Goal: Find specific page/section: Find specific page/section

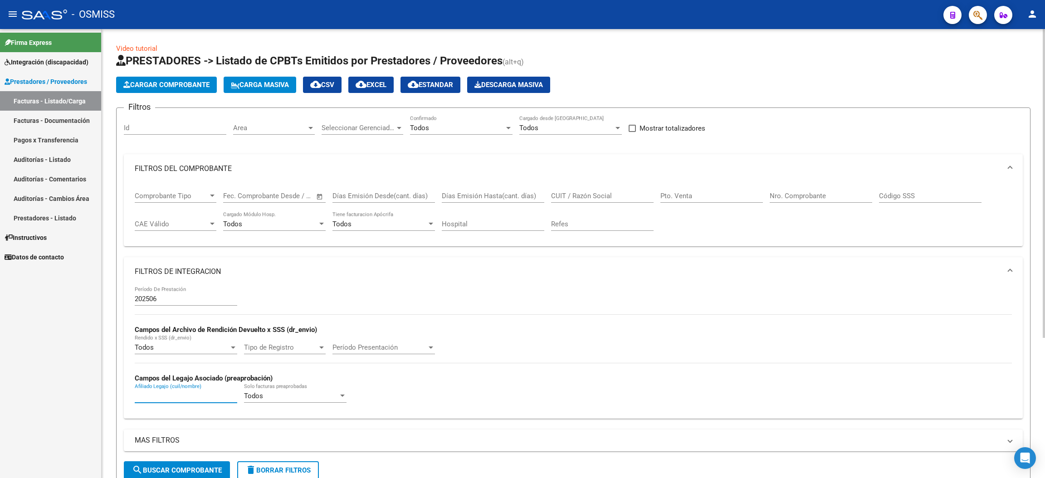
scroll to position [0, 56]
click at [299, 464] on button "delete Borrar Filtros" at bounding box center [278, 470] width 82 height 18
click at [473, 127] on div "No" at bounding box center [457, 128] width 94 height 8
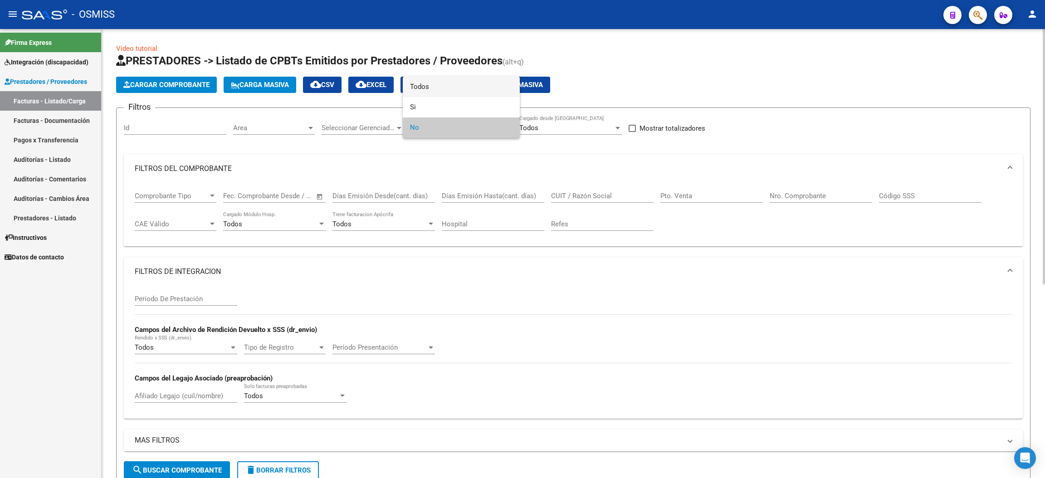
click at [456, 91] on span "Todos" at bounding box center [461, 87] width 103 height 20
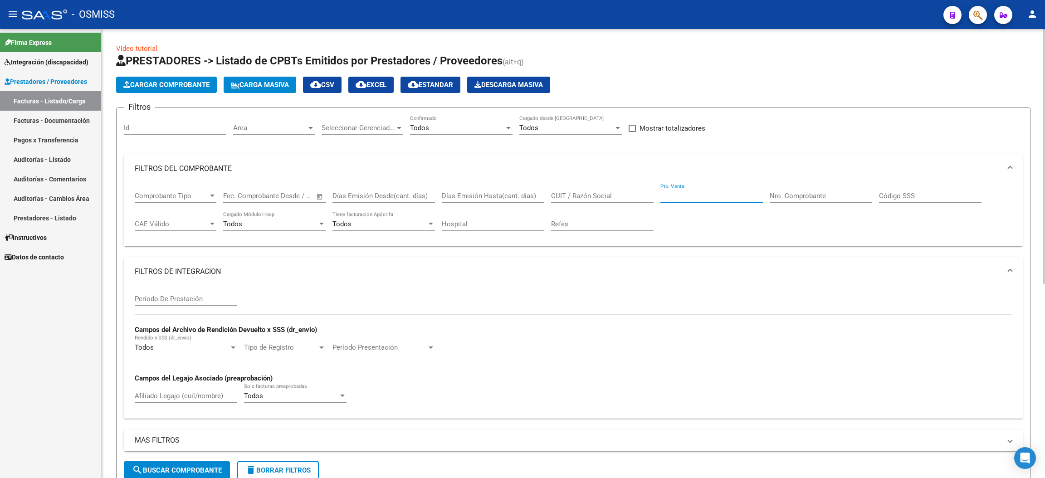
click at [729, 196] on input "Pto. Venta" at bounding box center [712, 196] width 103 height 8
type input "10"
click at [804, 192] on input "Nro. Comprobante" at bounding box center [821, 196] width 103 height 8
type input "1795"
click at [216, 468] on span "search Buscar Comprobante" at bounding box center [177, 470] width 90 height 8
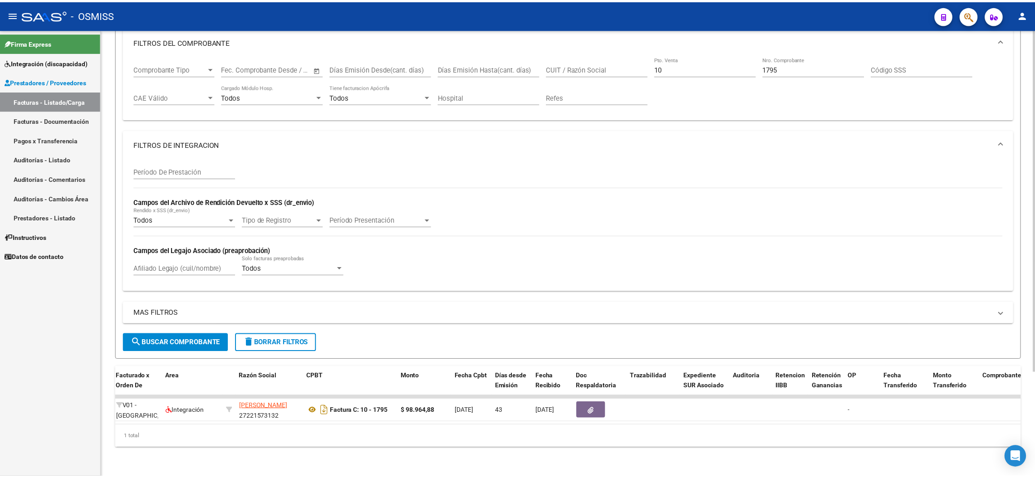
scroll to position [0, 0]
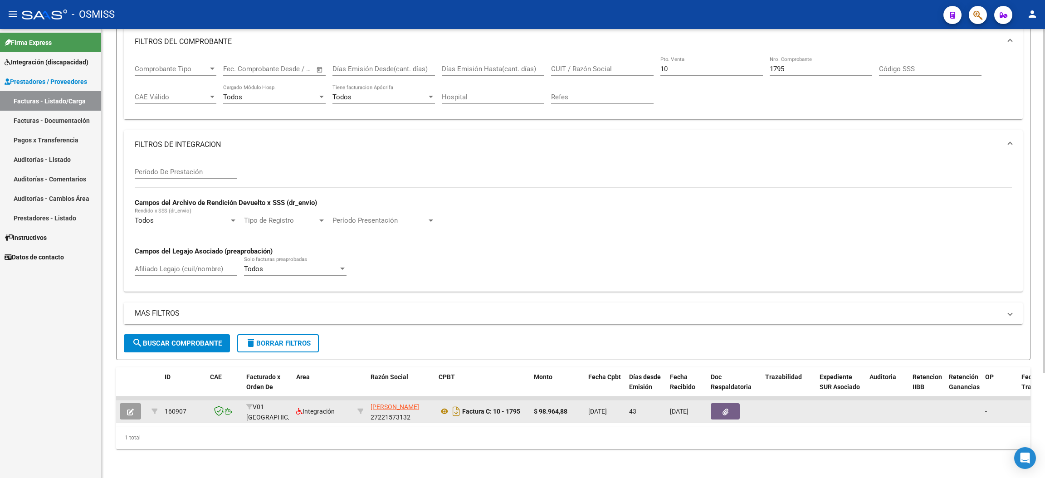
click at [126, 403] on button "button" at bounding box center [130, 411] width 21 height 16
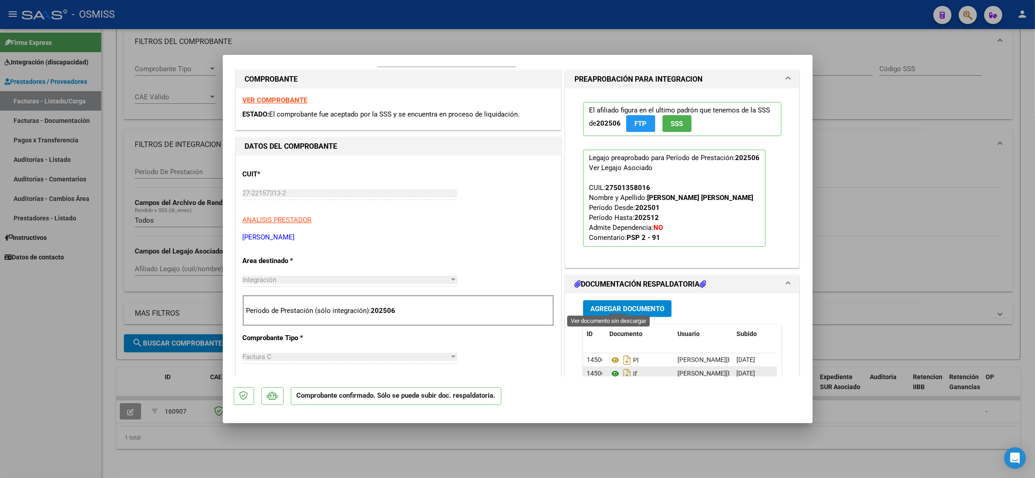
scroll to position [204, 0]
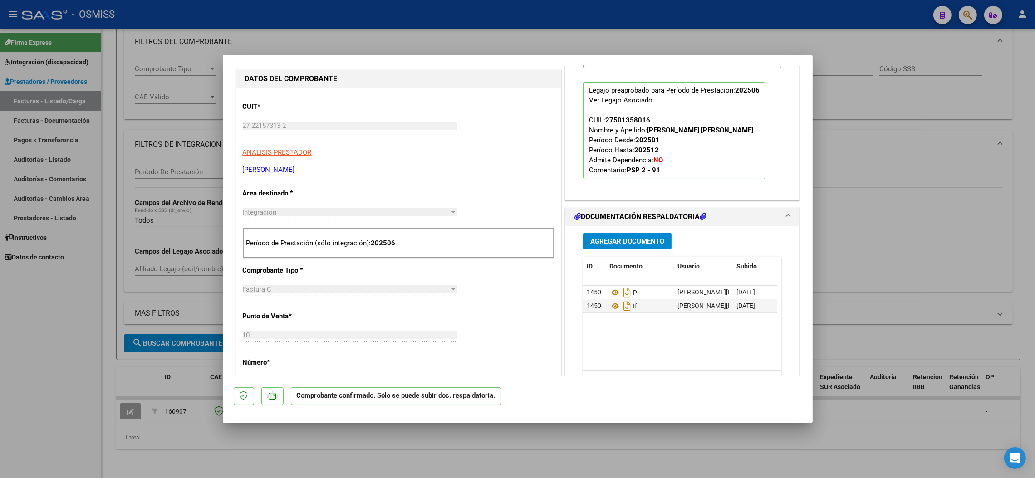
click at [544, 38] on div at bounding box center [517, 239] width 1035 height 478
type input "$ 0,00"
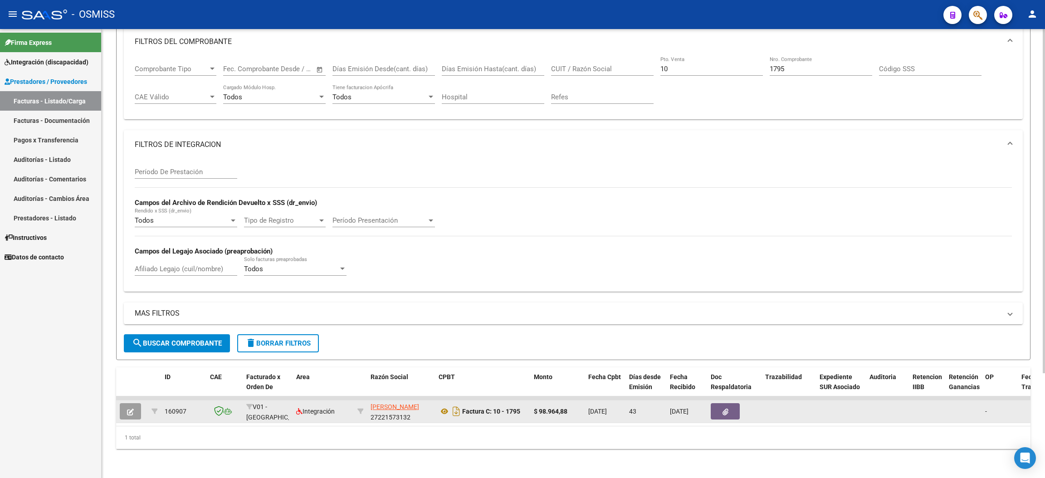
click at [124, 403] on button "button" at bounding box center [130, 411] width 21 height 16
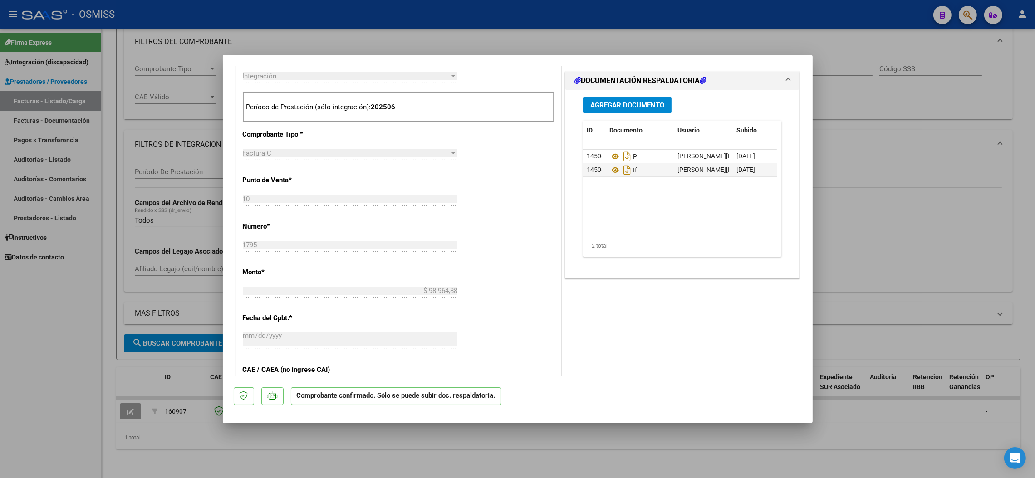
scroll to position [272, 0]
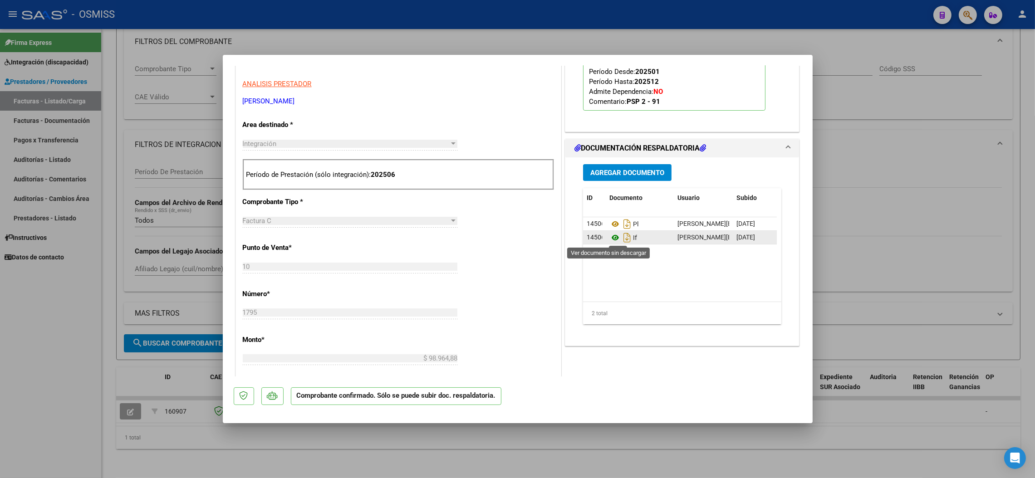
click at [611, 235] on icon at bounding box center [615, 237] width 12 height 11
click at [610, 238] on icon at bounding box center [615, 237] width 12 height 11
click at [84, 359] on div at bounding box center [517, 239] width 1035 height 478
type input "$ 0,00"
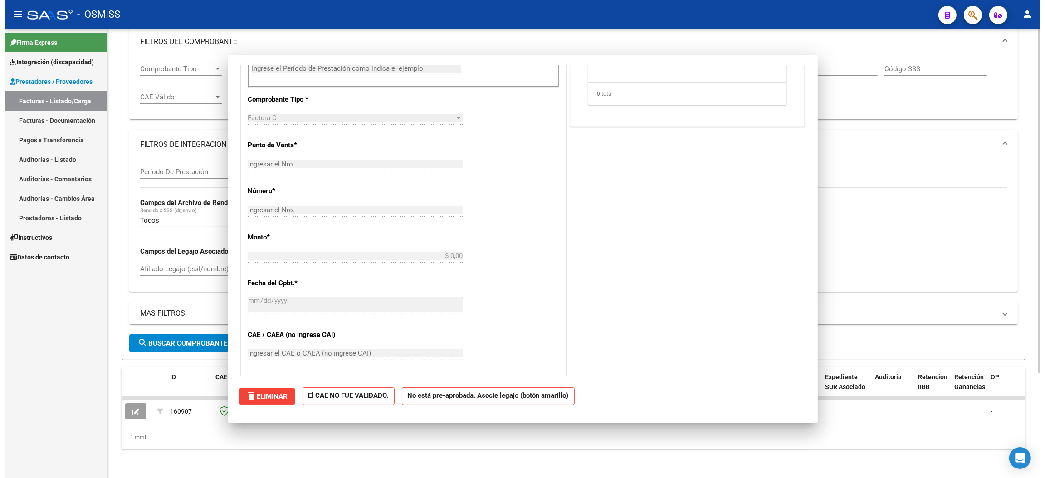
scroll to position [154, 0]
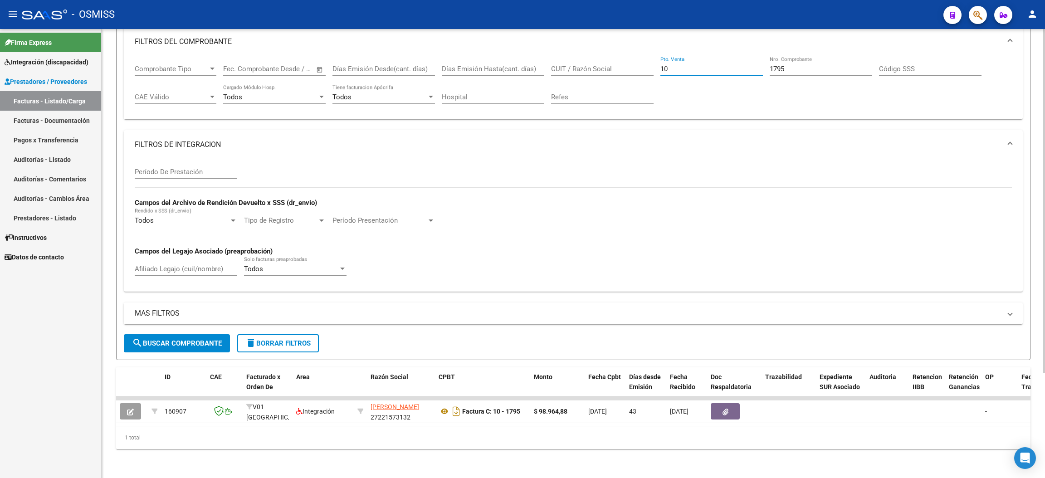
drag, startPoint x: 681, startPoint y: 57, endPoint x: 635, endPoint y: 45, distance: 48.3
click at [635, 45] on mat-expansion-panel "FILTROS DEL COMPROBANTE Comprobante Tipo Comprobante Tipo Start date – End date…" at bounding box center [573, 73] width 899 height 93
type input "2"
drag, startPoint x: 794, startPoint y: 63, endPoint x: 750, endPoint y: 55, distance: 44.6
click at [750, 56] on div "Comprobante Tipo Comprobante Tipo Start date – End date Fec. Comprobante Desde …" at bounding box center [573, 84] width 877 height 56
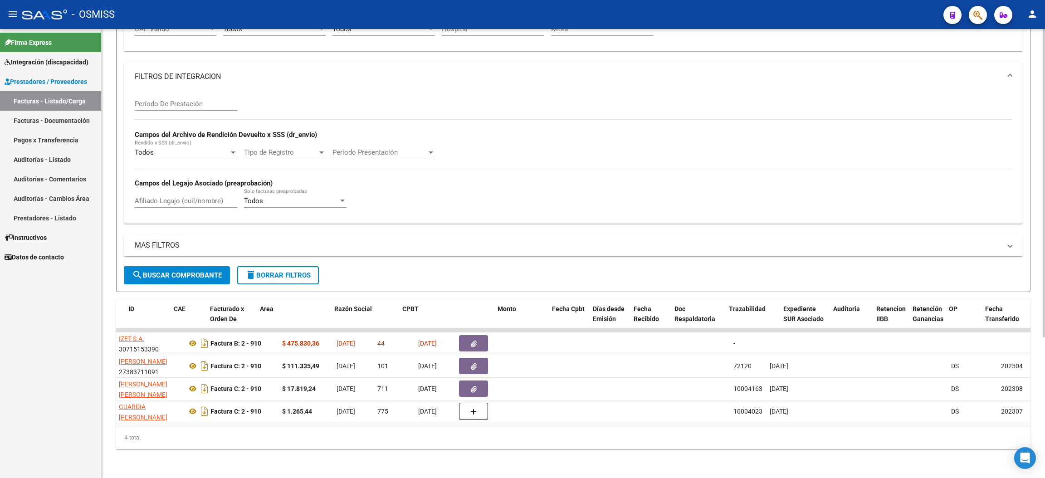
scroll to position [0, 0]
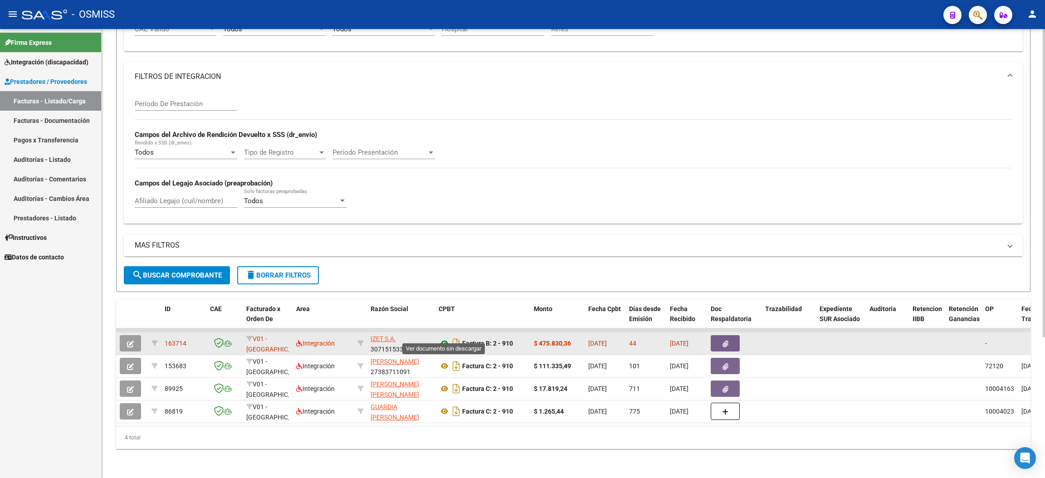
type input "910"
click at [445, 338] on icon at bounding box center [445, 343] width 12 height 11
click at [132, 341] on icon "button" at bounding box center [130, 344] width 7 height 7
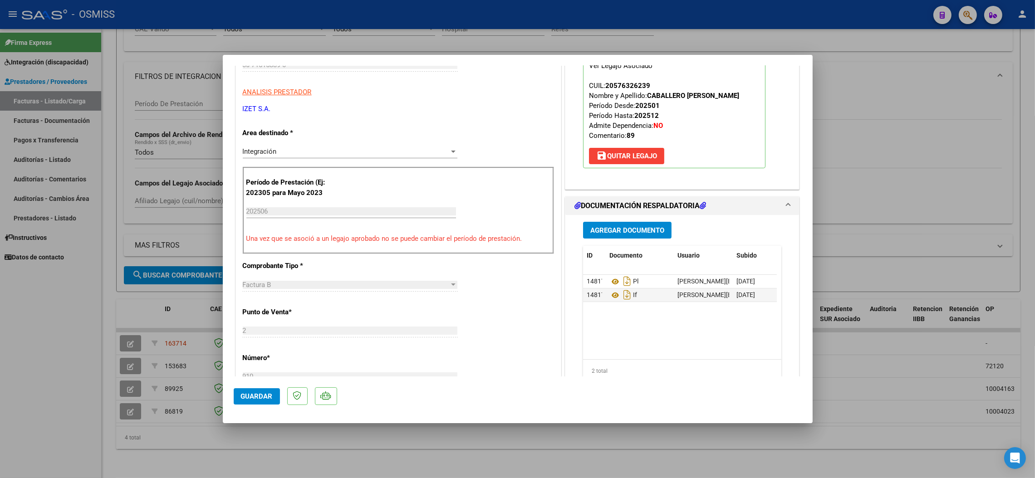
scroll to position [272, 0]
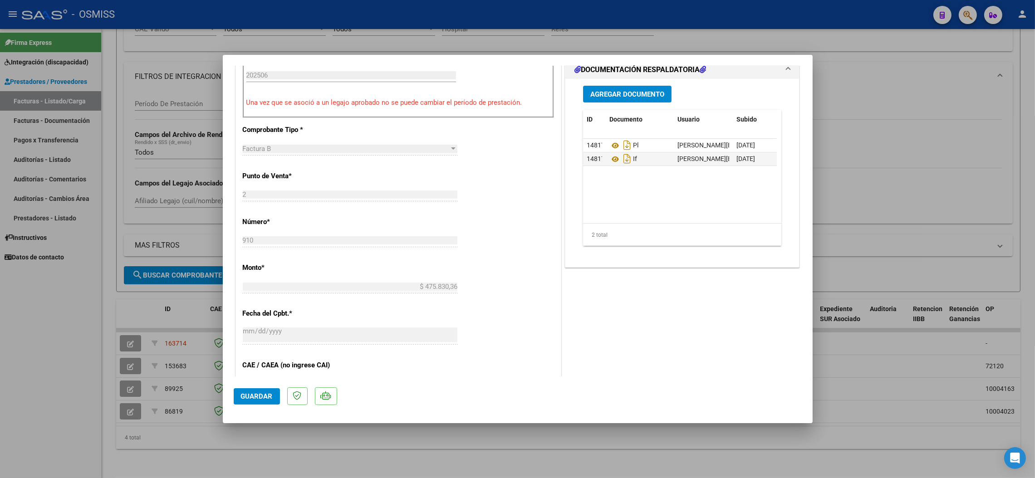
click at [70, 370] on div at bounding box center [517, 239] width 1035 height 478
type input "$ 0,00"
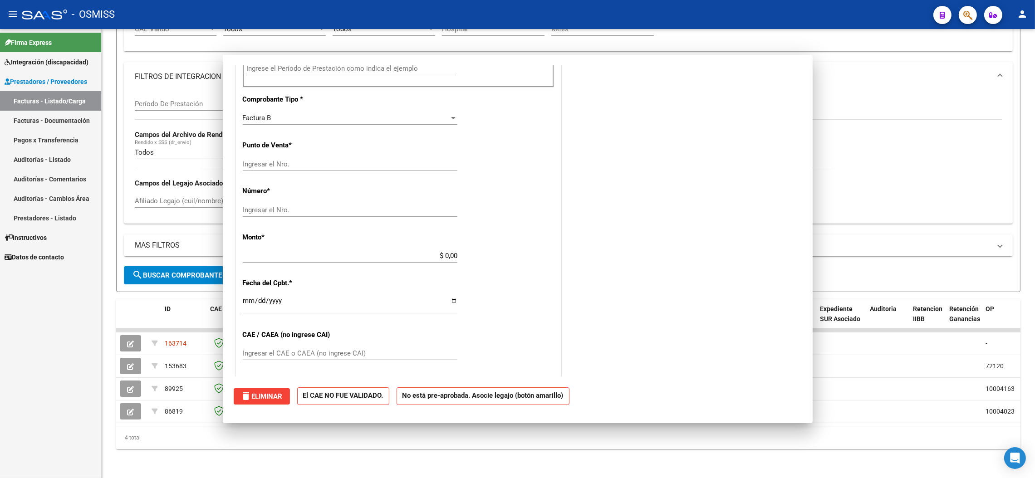
scroll to position [265, 0]
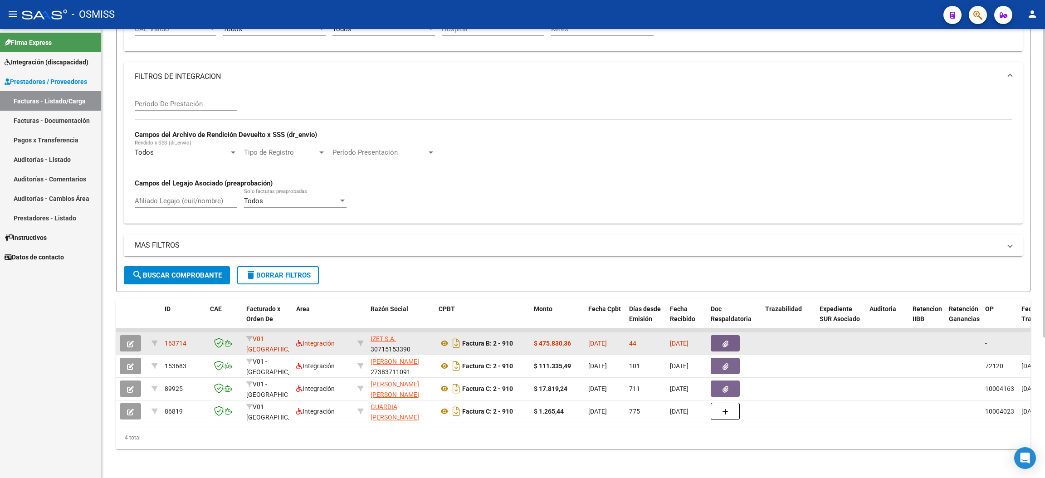
click at [132, 341] on icon "button" at bounding box center [130, 344] width 7 height 7
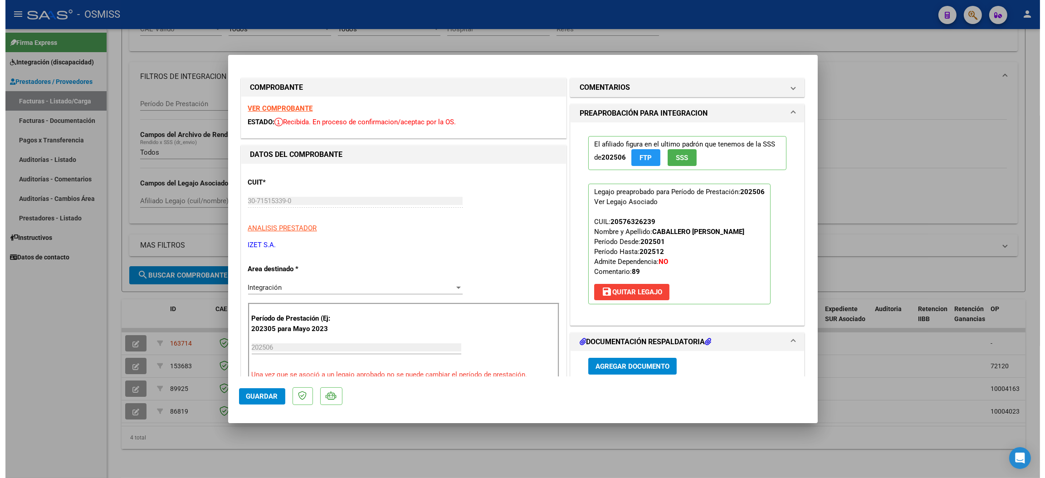
scroll to position [204, 0]
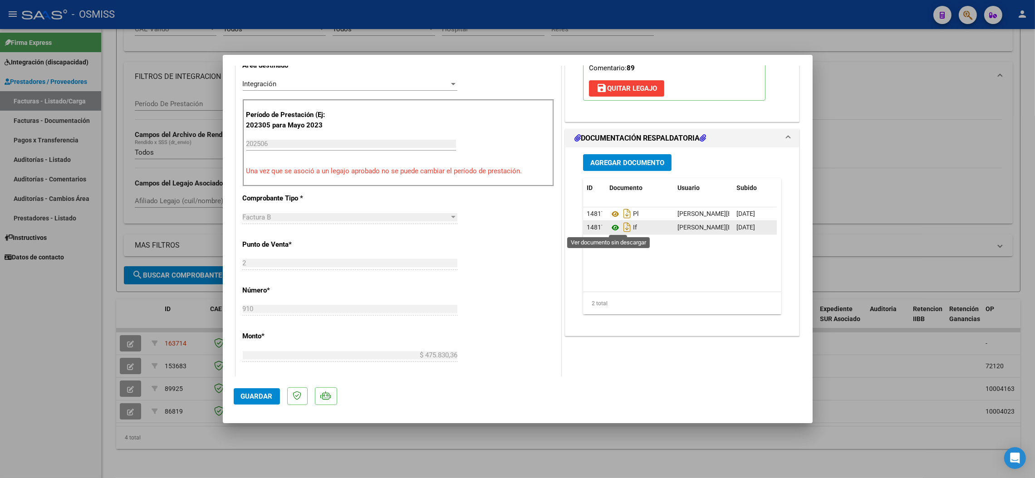
click at [609, 227] on icon at bounding box center [615, 227] width 12 height 11
click at [60, 361] on div at bounding box center [517, 239] width 1035 height 478
type input "$ 0,00"
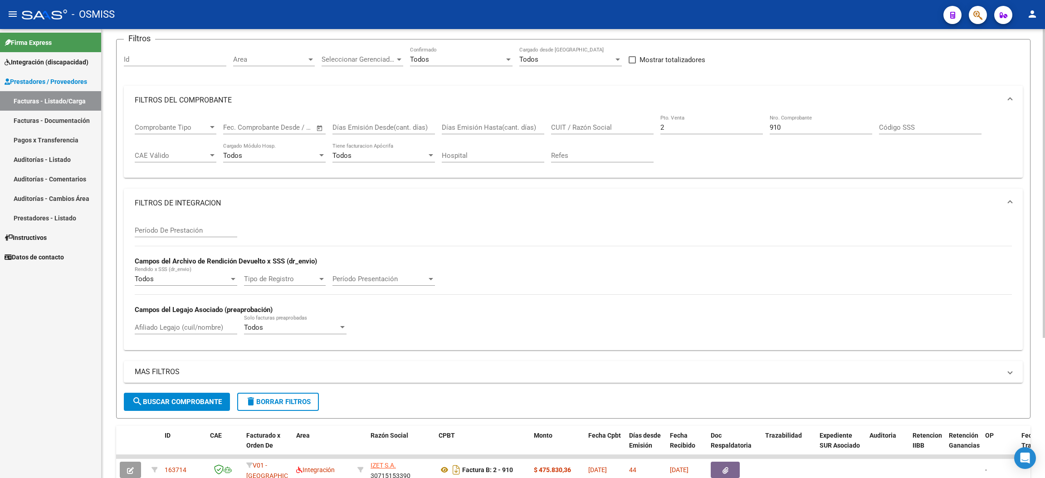
scroll to position [0, 0]
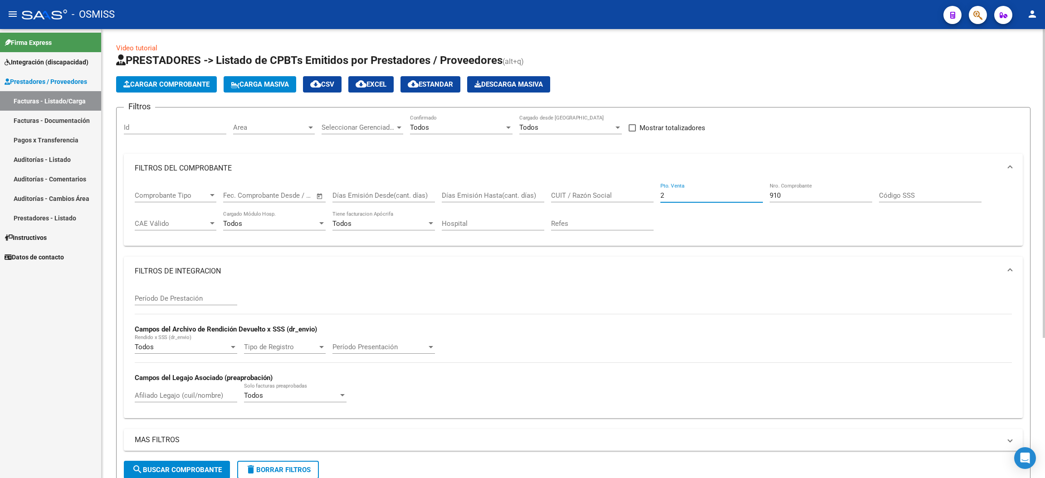
drag, startPoint x: 698, startPoint y: 197, endPoint x: 627, endPoint y: 184, distance: 72.4
click at [627, 184] on div "Comprobante Tipo Comprobante Tipo Start date – End date Fec. Comprobante Desde …" at bounding box center [573, 211] width 877 height 56
type input "3"
drag, startPoint x: 791, startPoint y: 196, endPoint x: 760, endPoint y: 196, distance: 30.9
click at [760, 196] on div "Comprobante Tipo Comprobante Tipo Start date – End date Fec. Comprobante Desde …" at bounding box center [573, 211] width 877 height 56
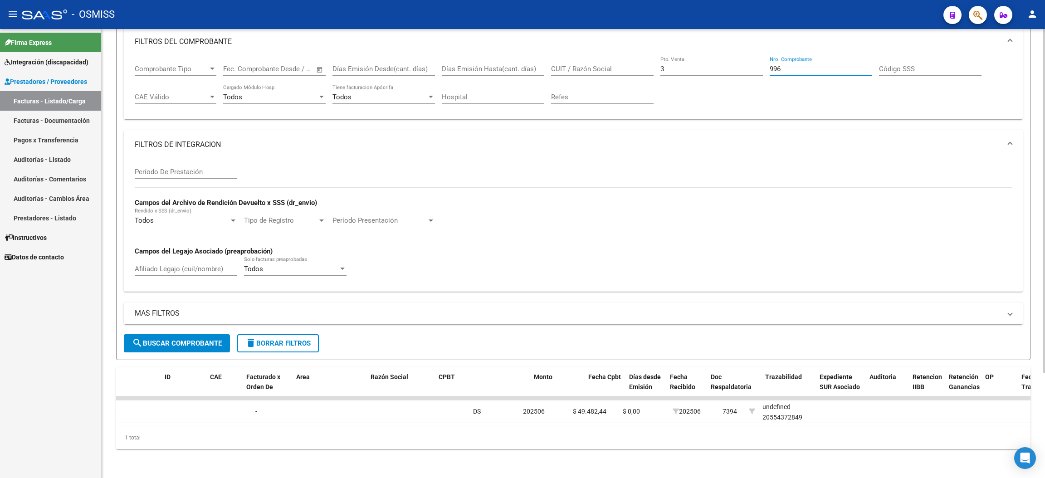
scroll to position [0, 0]
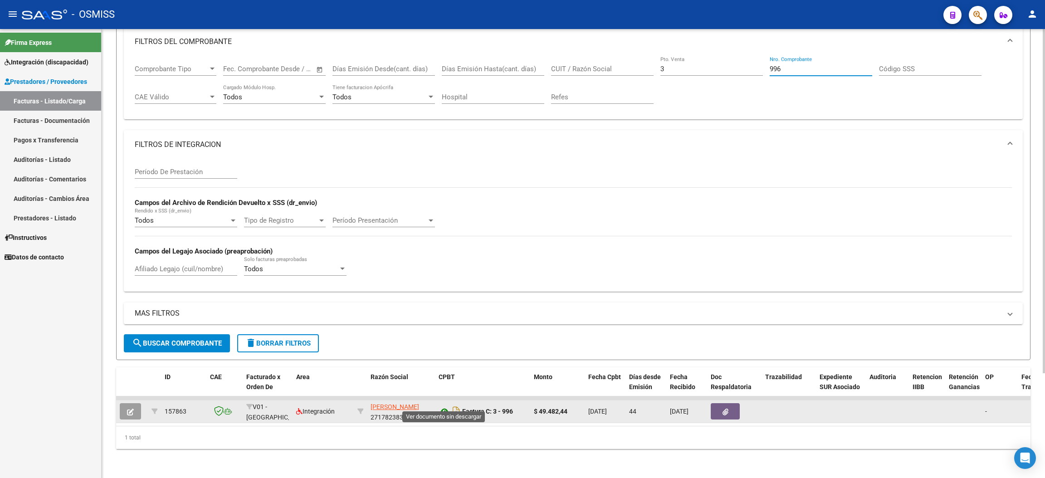
type input "996"
click at [444, 406] on icon at bounding box center [445, 411] width 12 height 11
